Goal: Transaction & Acquisition: Purchase product/service

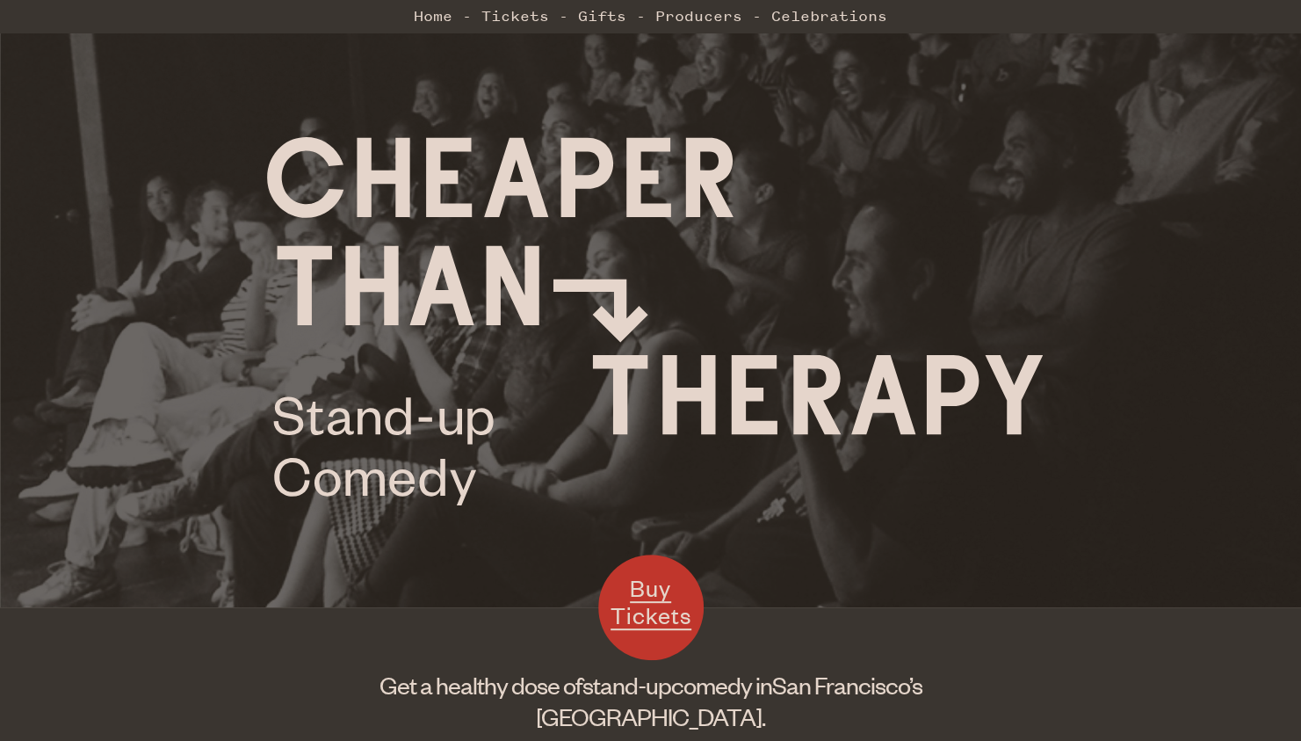
scroll to position [20, 0]
click at [441, 17] on link "Home" at bounding box center [433, 15] width 39 height 35
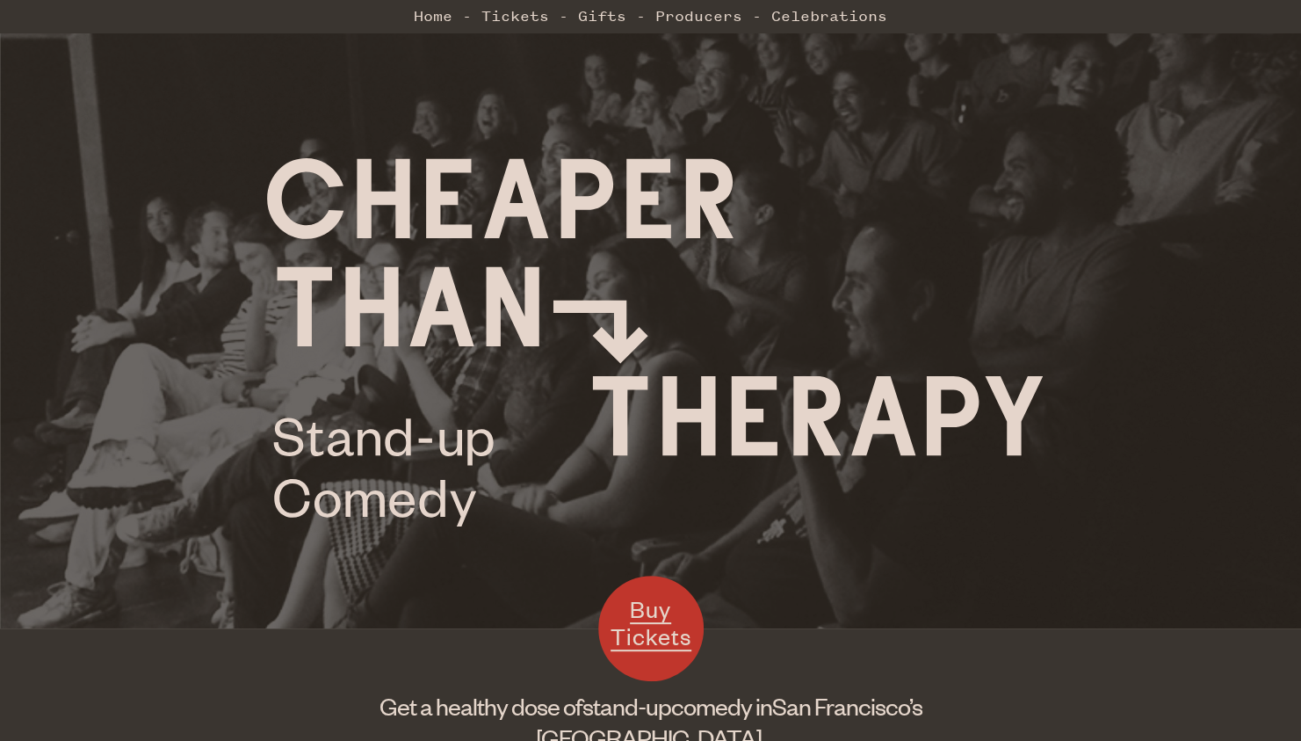
click at [441, 17] on link "Home" at bounding box center [433, 15] width 39 height 35
click at [673, 635] on span "Buy Tickets" at bounding box center [651, 622] width 81 height 57
